Goal: Information Seeking & Learning: Stay updated

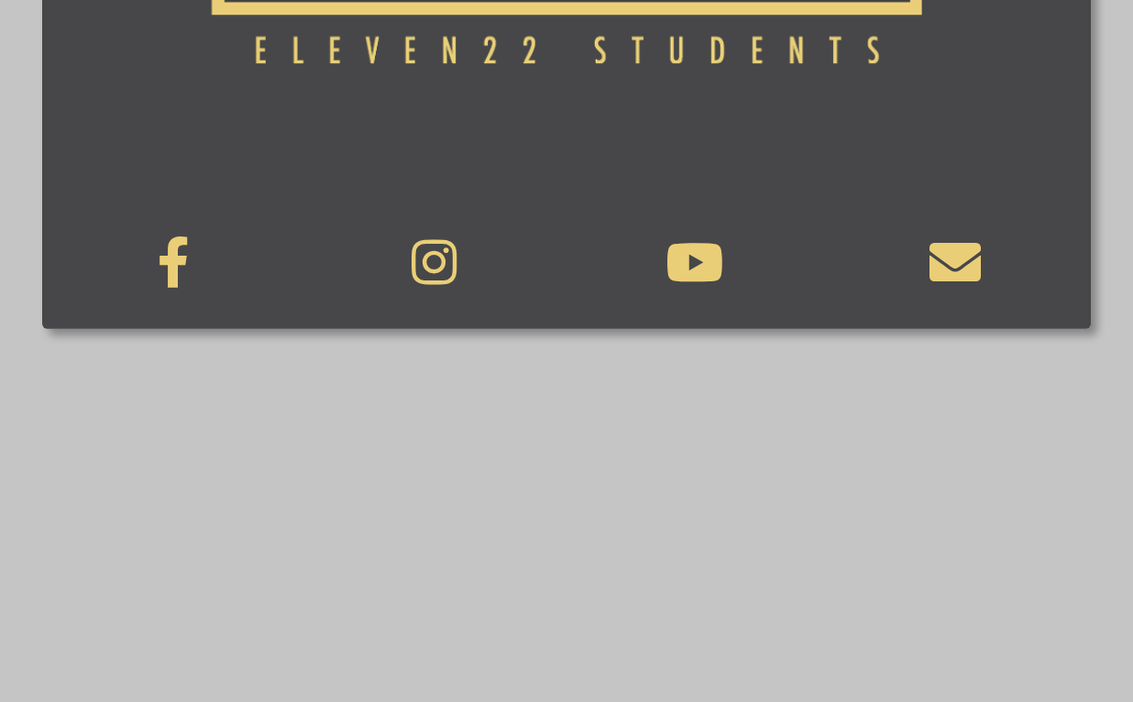
scroll to position [910, 0]
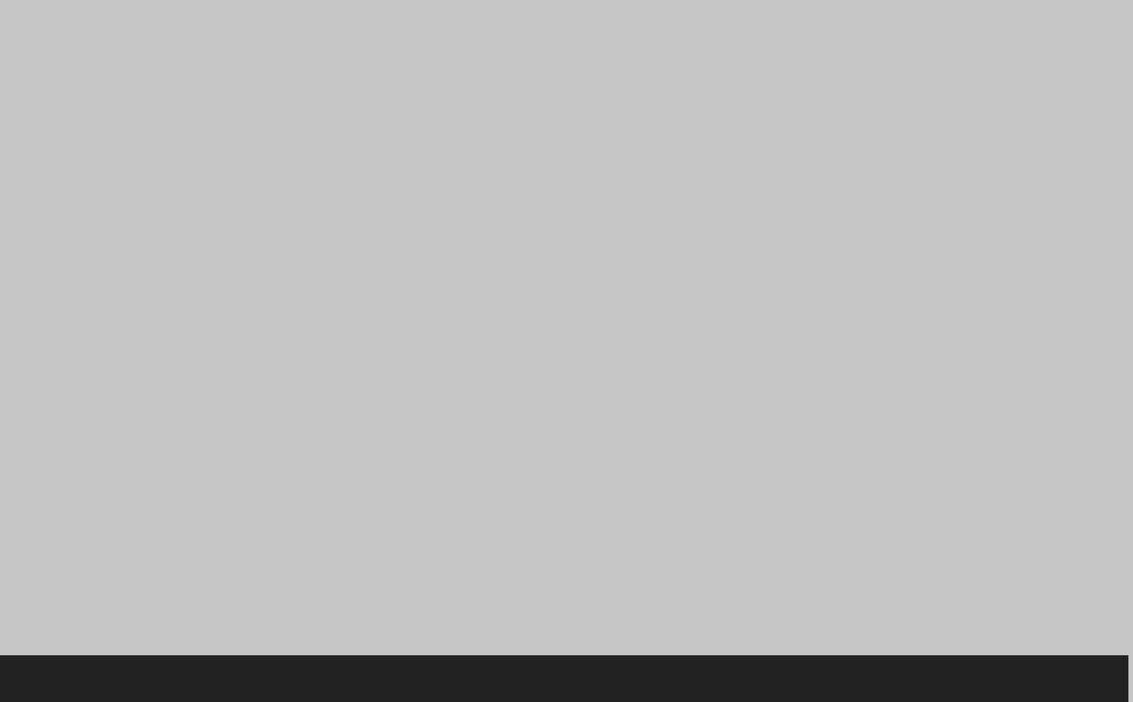
scroll to position [2015, 5]
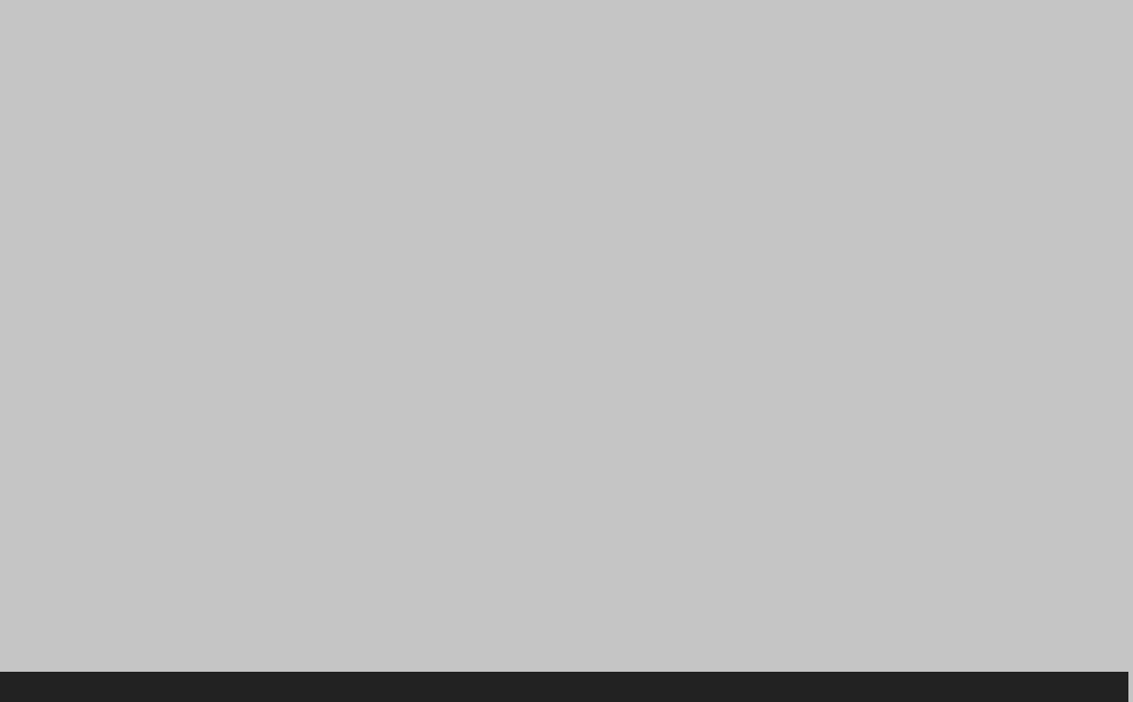
scroll to position [1165, 0]
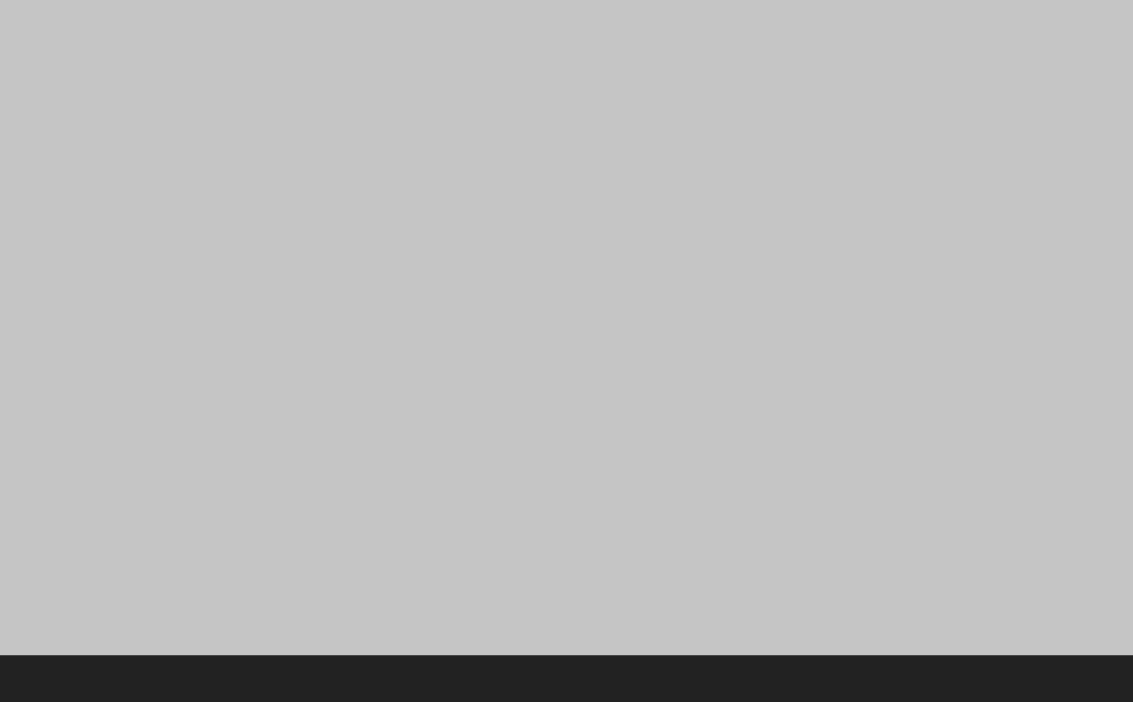
scroll to position [1435, 0]
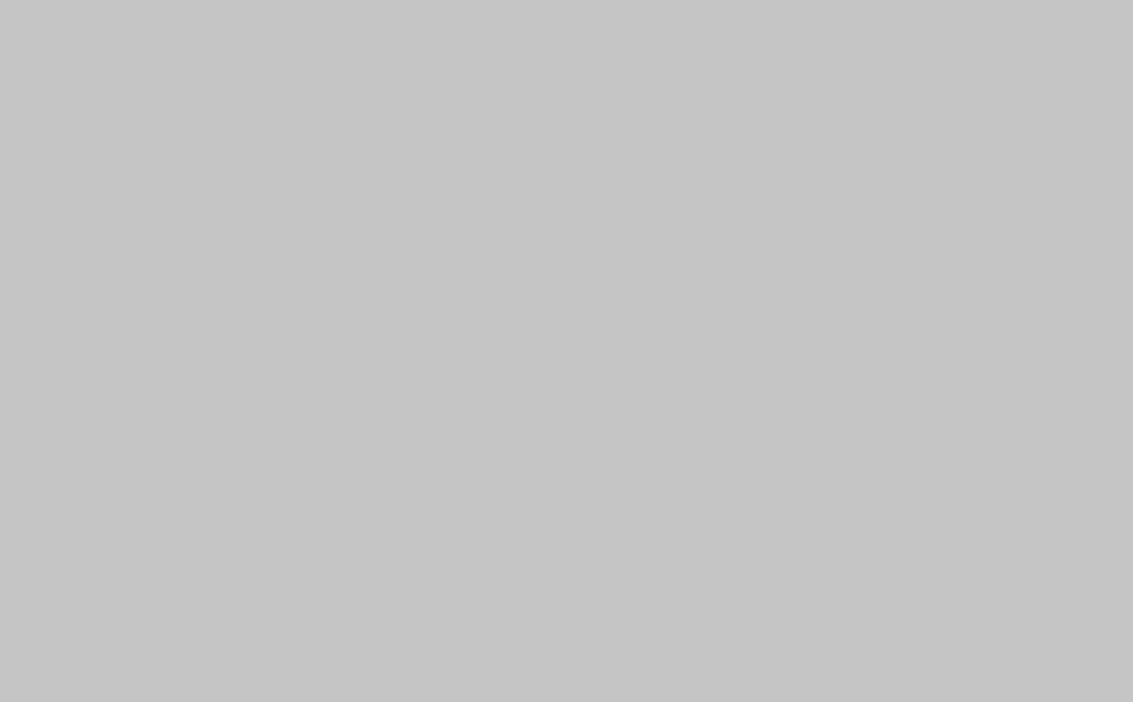
scroll to position [1165, 0]
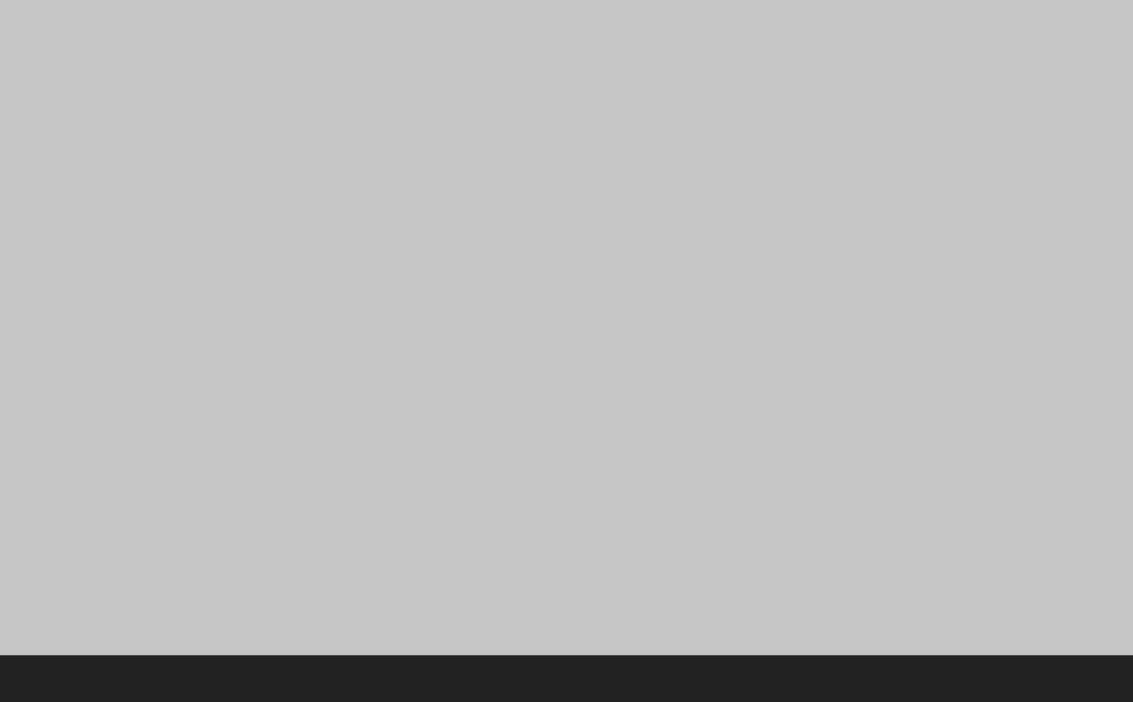
scroll to position [1767, 0]
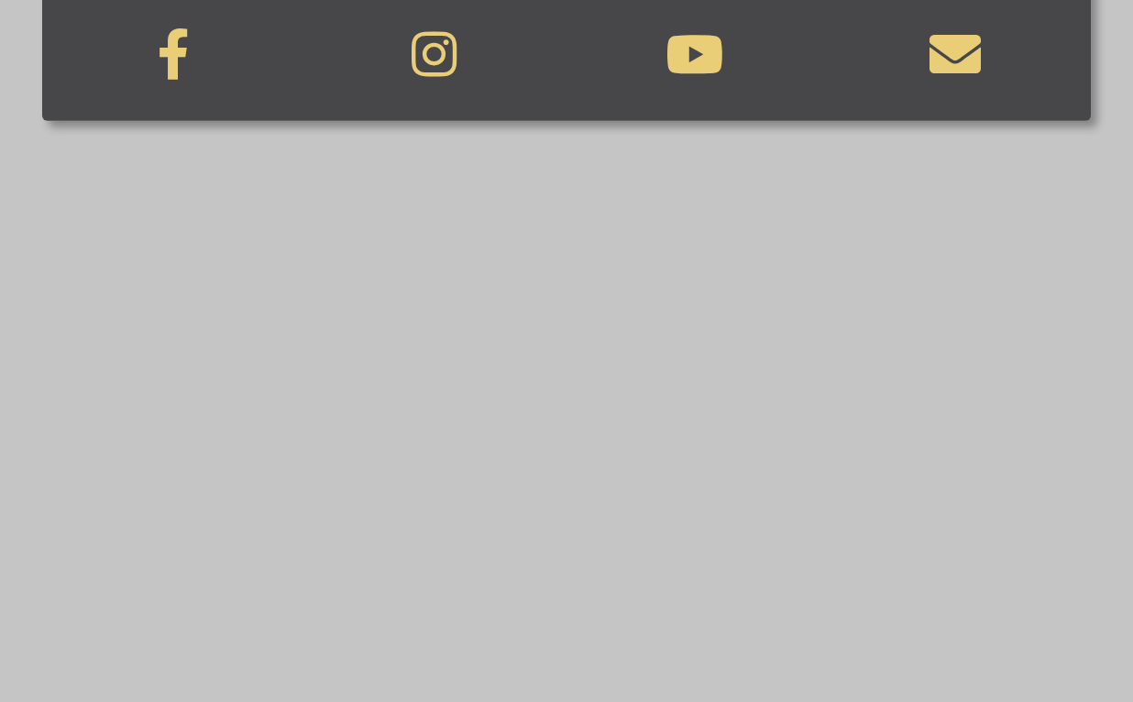
scroll to position [1109, 0]
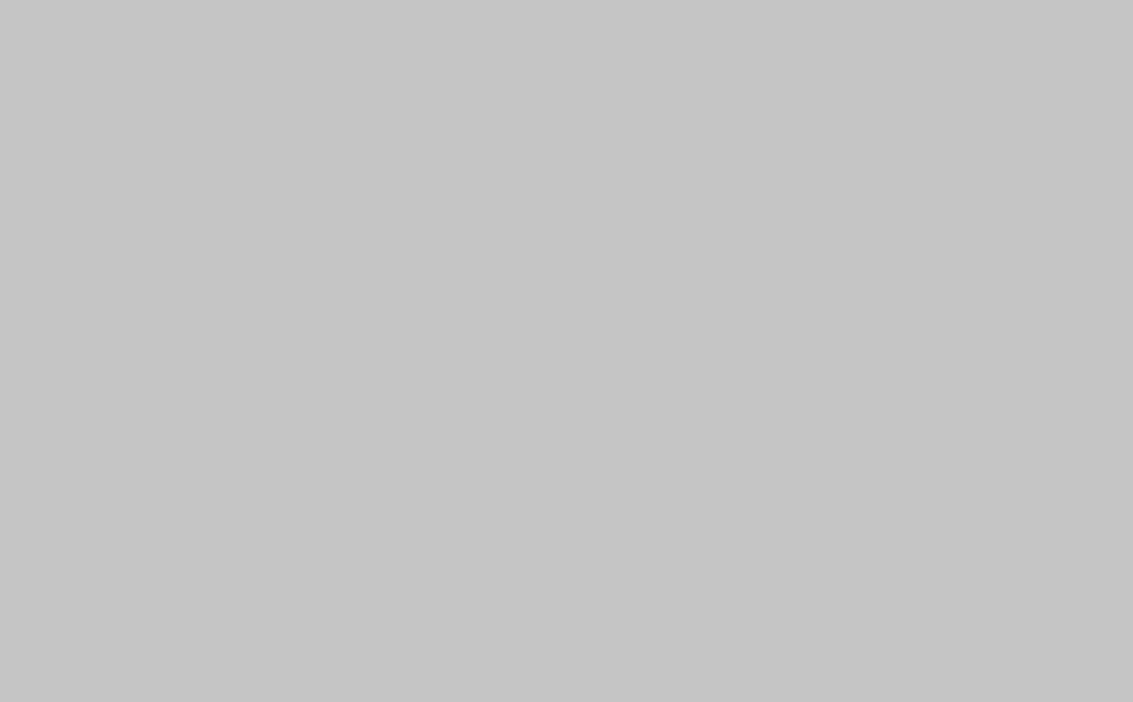
scroll to position [1783, 0]
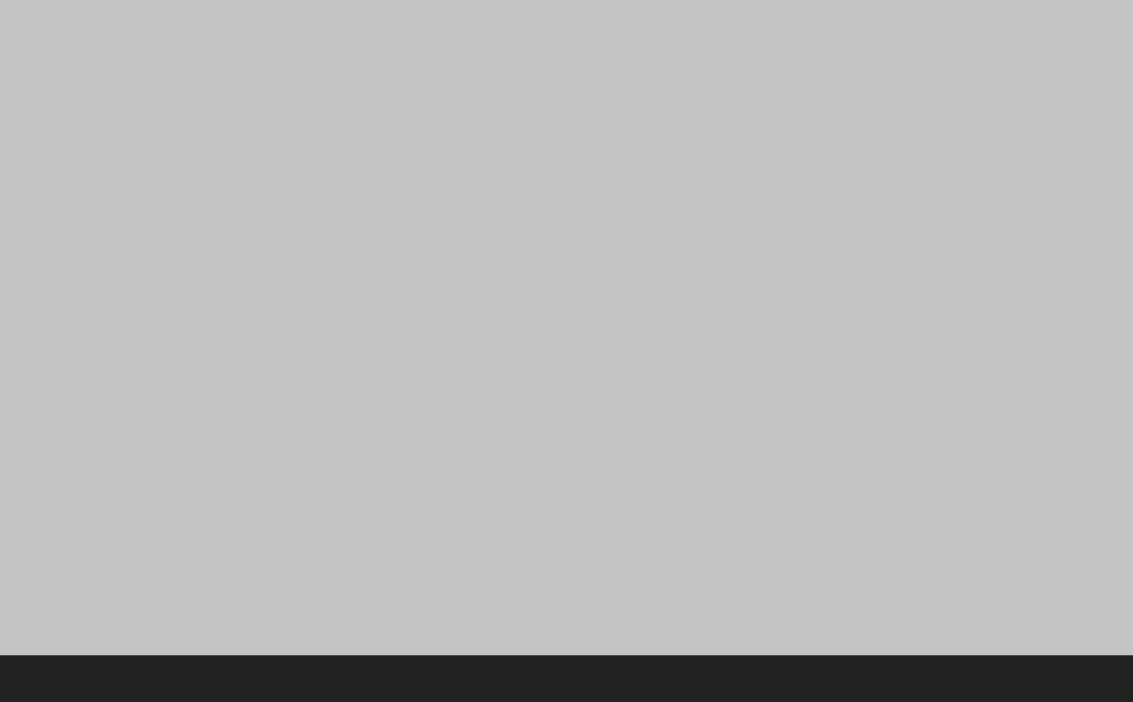
scroll to position [1435, 0]
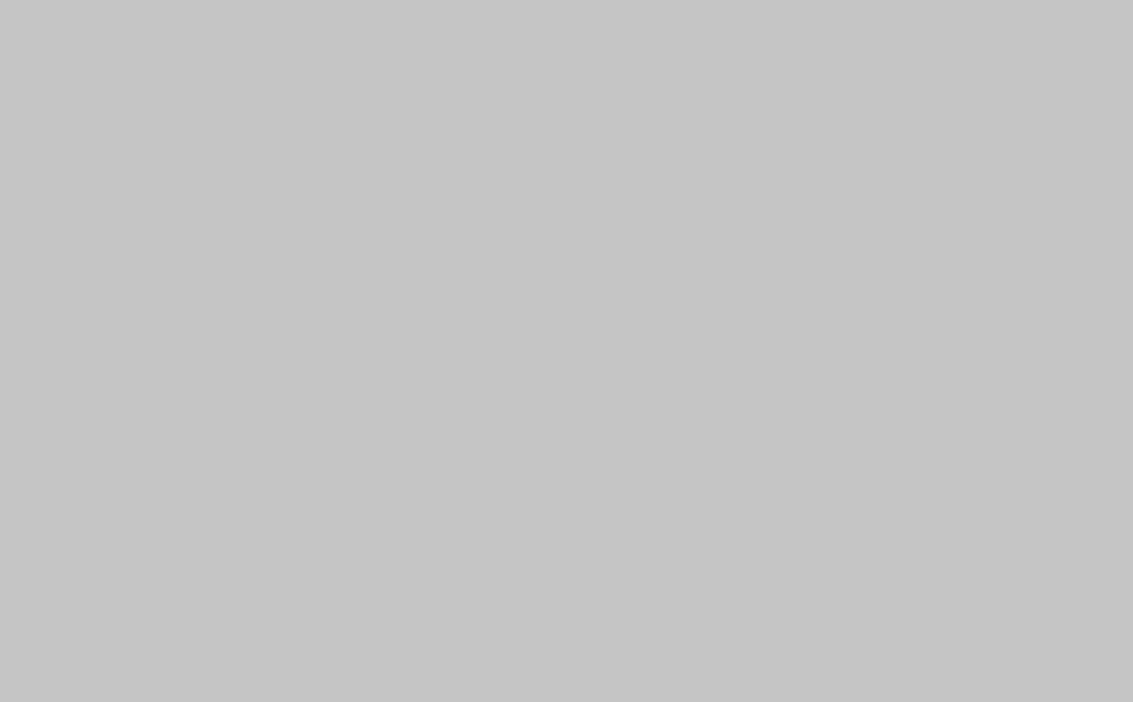
scroll to position [1957, 4]
